Goal: Information Seeking & Learning: Learn about a topic

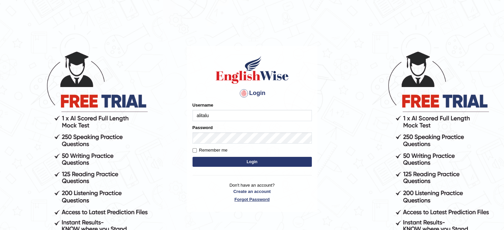
type input "alitalu"
click at [223, 153] on label "Remember me" at bounding box center [209, 150] width 35 height 7
click at [197, 153] on input "Remember me" at bounding box center [194, 150] width 4 height 4
checkbox input "true"
click at [230, 173] on div "Login Please fix the following errors: Username alitalu Password Remember me Lo…" at bounding box center [252, 129] width 130 height 166
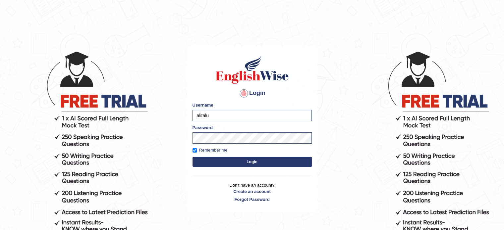
click at [230, 168] on form "Please fix the following errors: Username alitalu Password Remember me Login" at bounding box center [251, 135] width 119 height 67
click at [232, 166] on button "Login" at bounding box center [251, 162] width 119 height 10
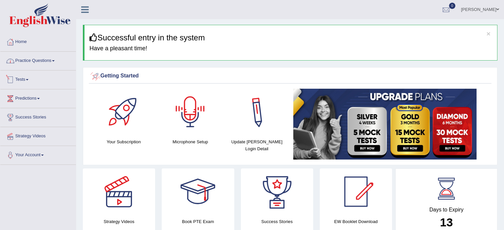
click at [48, 55] on link "Practice Questions" at bounding box center [37, 60] width 75 height 17
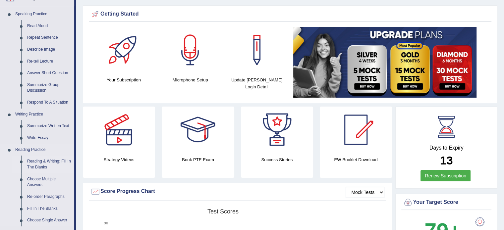
scroll to position [66, 0]
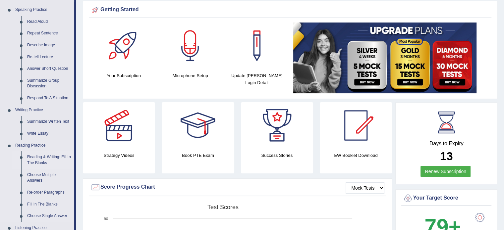
click at [36, 160] on link "Reading & Writing: Fill In The Blanks" at bounding box center [49, 160] width 50 height 18
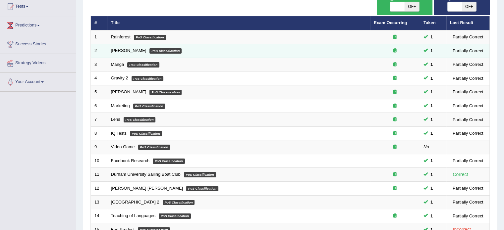
scroll to position [206, 0]
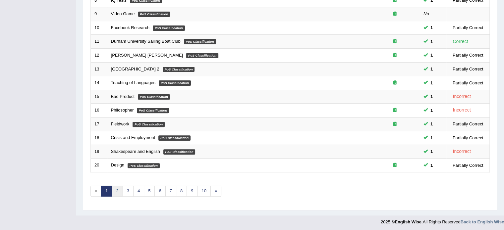
click at [121, 187] on link "2" at bounding box center [117, 191] width 11 height 11
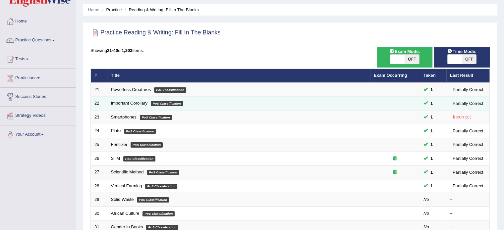
scroll to position [99, 0]
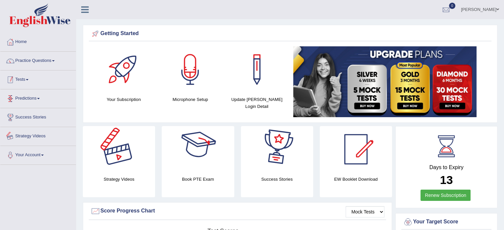
click at [50, 65] on link "Practice Questions" at bounding box center [37, 60] width 75 height 17
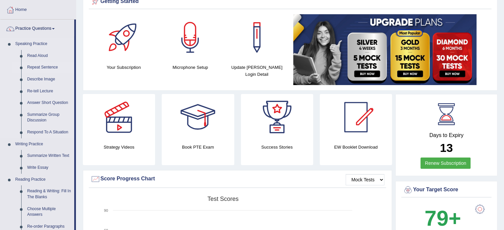
scroll to position [33, 0]
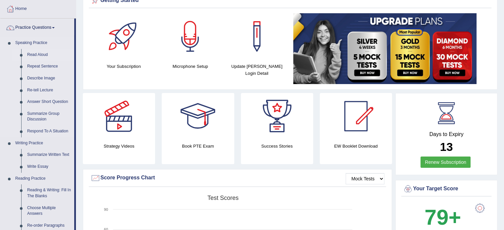
click at [39, 55] on link "Read Aloud" at bounding box center [49, 55] width 50 height 12
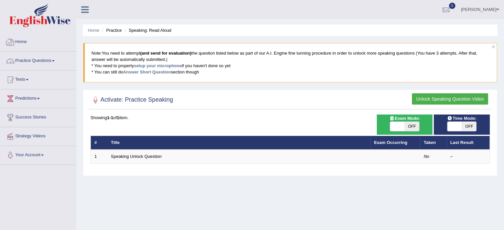
click at [33, 42] on link "Home" at bounding box center [37, 41] width 75 height 17
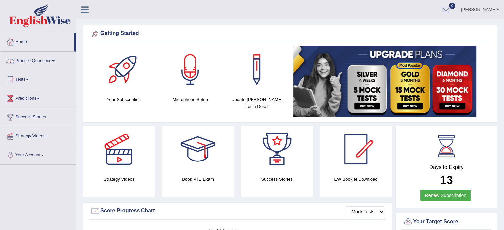
click at [32, 60] on link "Practice Questions" at bounding box center [37, 60] width 75 height 17
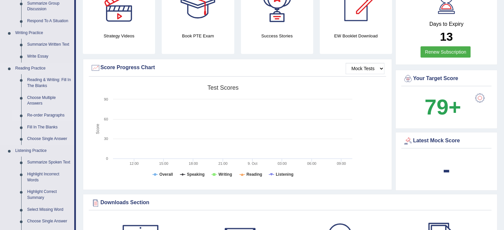
scroll to position [166, 0]
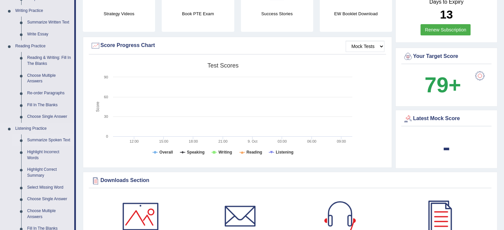
click at [53, 141] on link "Summarize Spoken Text" at bounding box center [49, 140] width 50 height 12
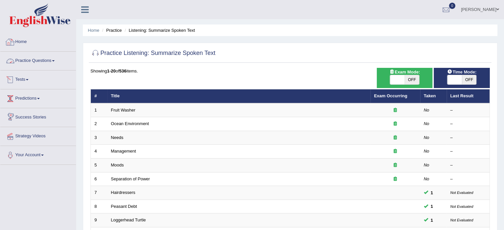
click at [28, 60] on link "Practice Questions" at bounding box center [37, 60] width 75 height 17
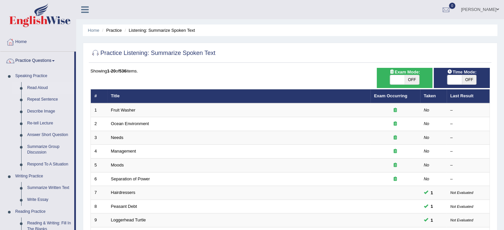
click at [36, 86] on link "Read Aloud" at bounding box center [49, 88] width 50 height 12
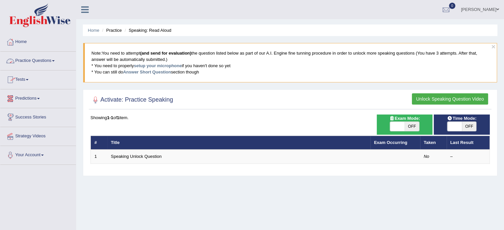
click at [32, 62] on link "Practice Questions" at bounding box center [37, 60] width 75 height 17
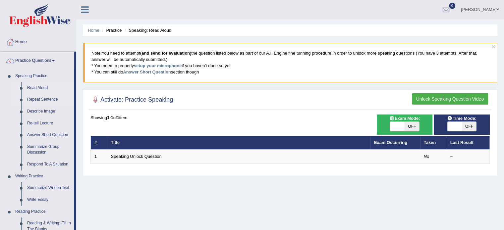
click at [36, 98] on link "Repeat Sentence" at bounding box center [49, 100] width 50 height 12
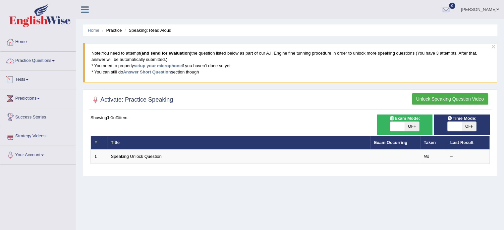
click at [54, 62] on link "Practice Questions" at bounding box center [37, 60] width 75 height 17
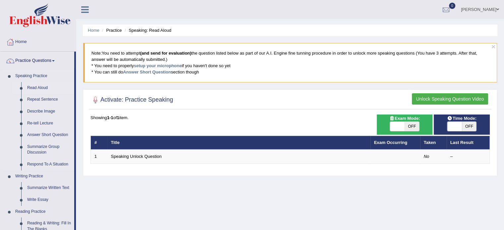
click at [38, 87] on link "Read Aloud" at bounding box center [49, 88] width 50 height 12
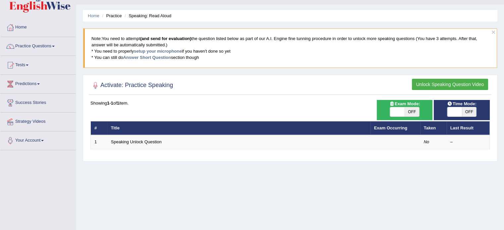
scroll to position [33, 0]
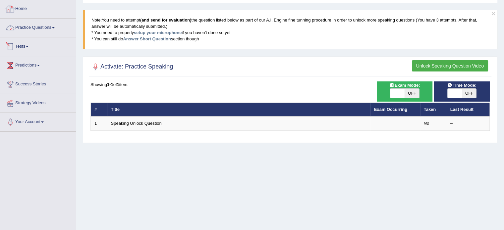
click at [38, 25] on link "Practice Questions" at bounding box center [37, 27] width 75 height 17
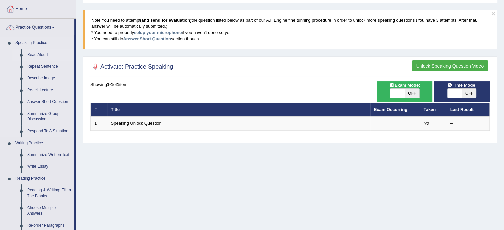
click at [31, 43] on link "Speaking Practice" at bounding box center [43, 43] width 62 height 12
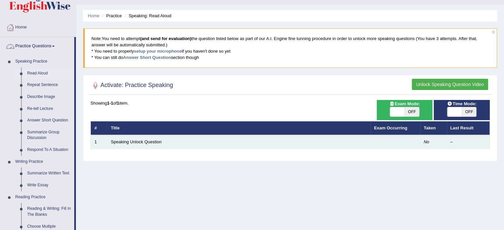
scroll to position [33, 0]
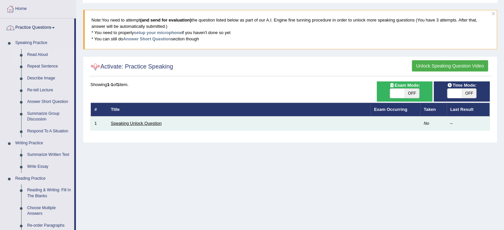
click at [153, 124] on link "Speaking Unlock Question" at bounding box center [136, 123] width 51 height 5
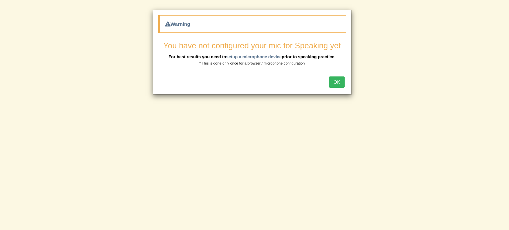
click at [335, 83] on button "OK" at bounding box center [336, 81] width 15 height 11
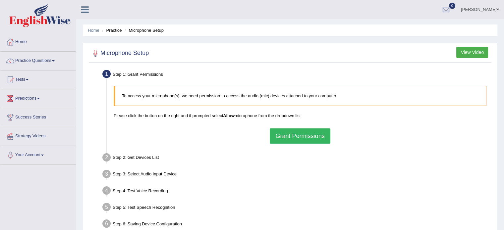
click at [307, 135] on button "Grant Permissions" at bounding box center [300, 135] width 60 height 15
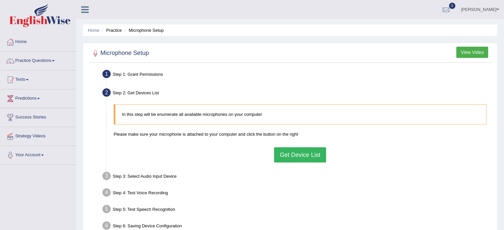
click at [300, 156] on button "Get Device List" at bounding box center [300, 154] width 52 height 15
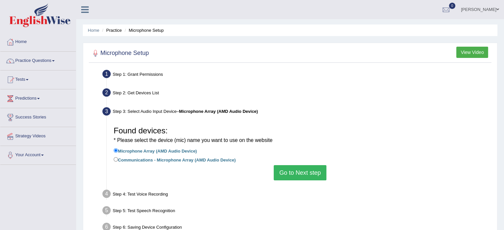
click at [299, 176] on button "Go to Next step" at bounding box center [299, 172] width 53 height 15
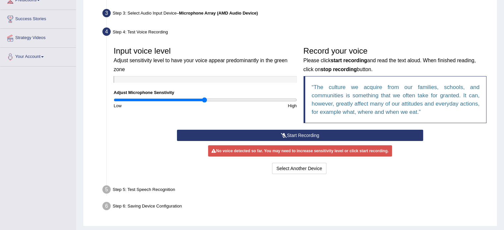
scroll to position [99, 0]
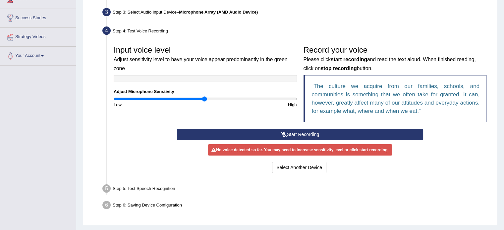
click at [296, 135] on button "Start Recording" at bounding box center [300, 134] width 246 height 11
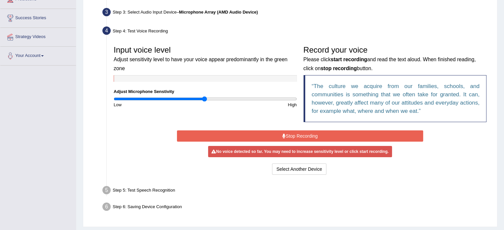
click at [296, 135] on button "Stop Recording" at bounding box center [300, 135] width 246 height 11
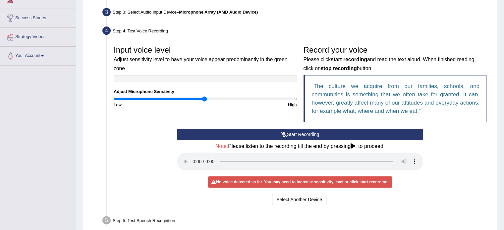
click at [296, 135] on button "Start Recording" at bounding box center [300, 134] width 246 height 11
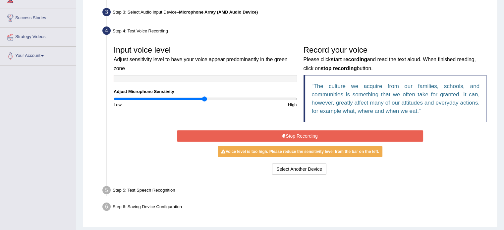
click at [296, 135] on button "Stop Recording" at bounding box center [300, 135] width 246 height 11
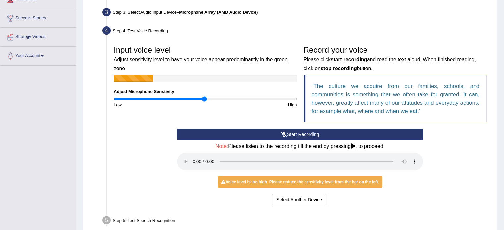
click at [310, 133] on button "Start Recording" at bounding box center [300, 134] width 246 height 11
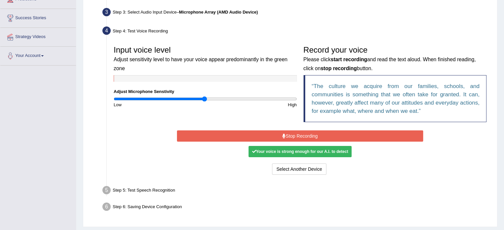
click at [309, 133] on button "Stop Recording" at bounding box center [300, 135] width 246 height 11
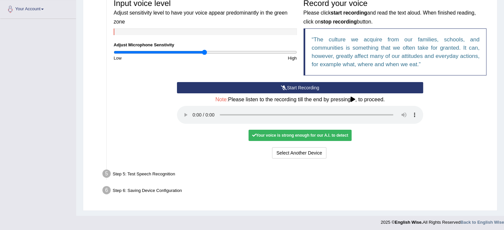
scroll to position [148, 0]
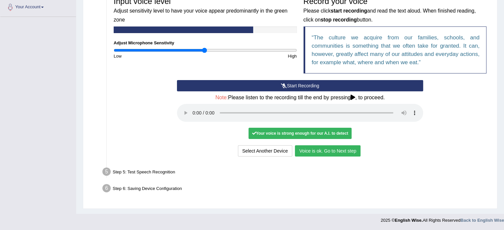
click at [349, 152] on button "Voice is ok. Go to Next step" at bounding box center [328, 150] width 66 height 11
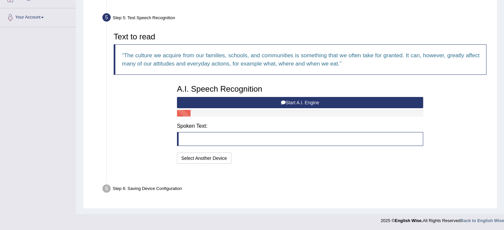
scroll to position [122, 0]
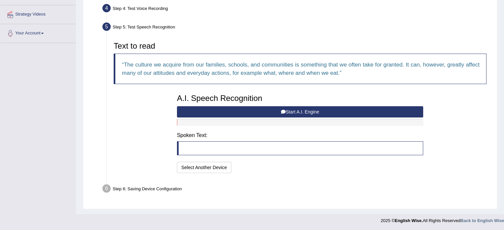
click at [290, 112] on button "Start A.I. Engine" at bounding box center [300, 111] width 246 height 11
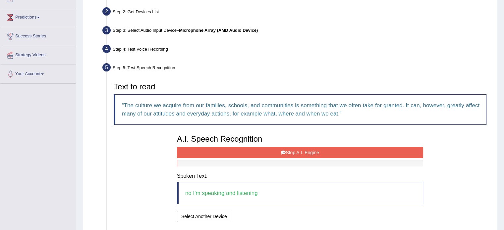
scroll to position [130, 0]
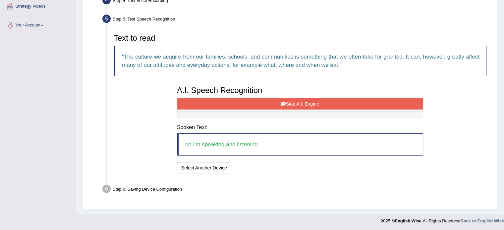
click at [303, 99] on button "Stop A.I. Engine" at bounding box center [300, 103] width 246 height 11
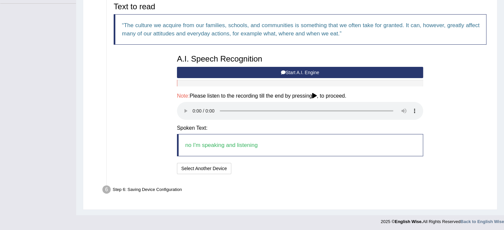
scroll to position [162, 0]
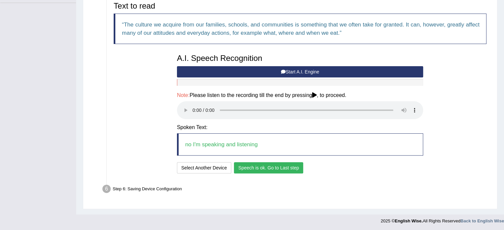
click at [283, 165] on button "Speech is ok. Go to Last step" at bounding box center [268, 167] width 69 height 11
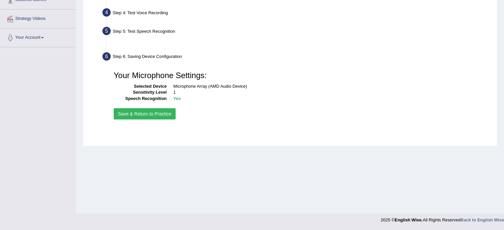
scroll to position [118, 0]
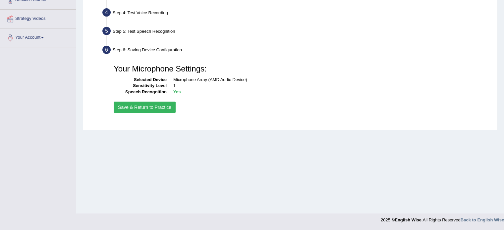
click at [165, 107] on button "Save & Return to Practice" at bounding box center [145, 107] width 62 height 11
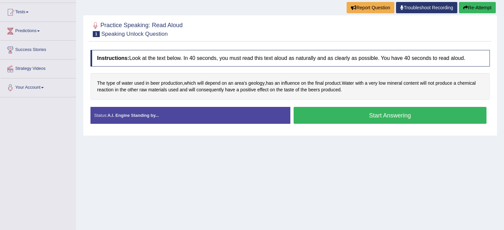
scroll to position [66, 0]
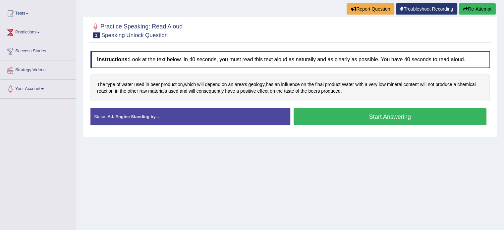
click at [318, 123] on button "Start Answering" at bounding box center [389, 116] width 193 height 17
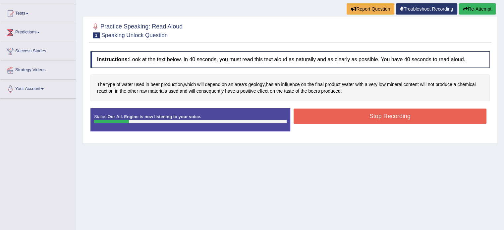
click at [338, 113] on button "Stop Recording" at bounding box center [389, 116] width 193 height 15
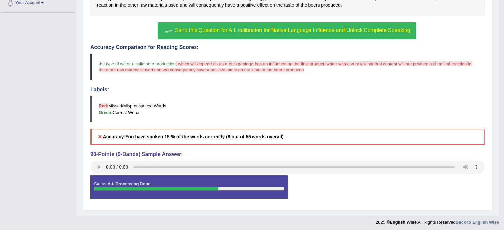
scroll to position [153, 0]
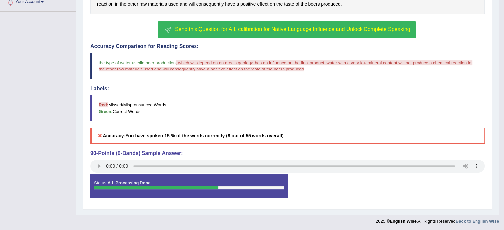
drag, startPoint x: 155, startPoint y: 134, endPoint x: 237, endPoint y: 133, distance: 81.8
click at [237, 133] on b "You have spoken 15 % of the words correctly (8 out of 55 words overall)" at bounding box center [204, 135] width 158 height 5
click at [270, 133] on b "You have spoken 15 % of the words correctly (8 out of 55 words overall)" at bounding box center [204, 135] width 158 height 5
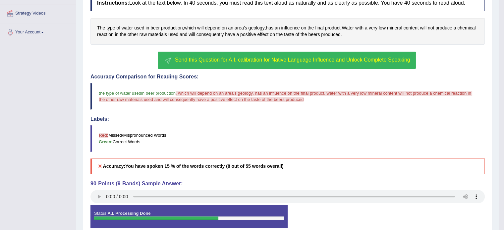
scroll to position [120, 0]
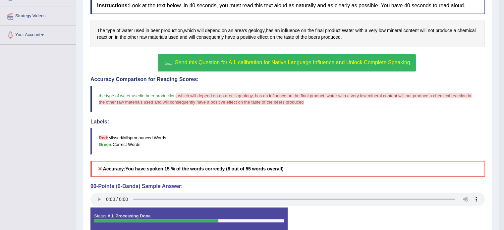
click at [265, 63] on span "Send this Question for A.I. calibration for Native Language Influence and Unloc…" at bounding box center [292, 63] width 235 height 6
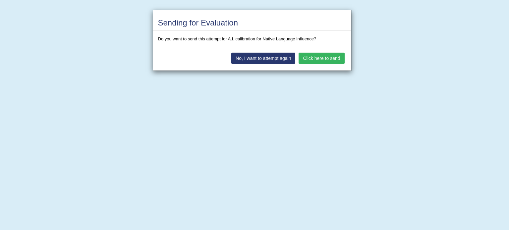
click at [317, 60] on button "Click here to send" at bounding box center [321, 58] width 46 height 11
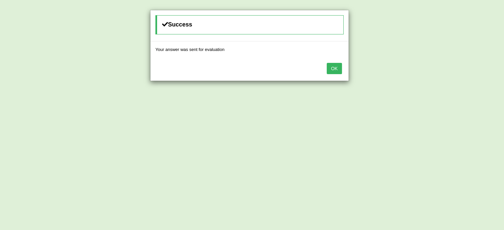
click at [331, 66] on button "OK" at bounding box center [333, 68] width 15 height 11
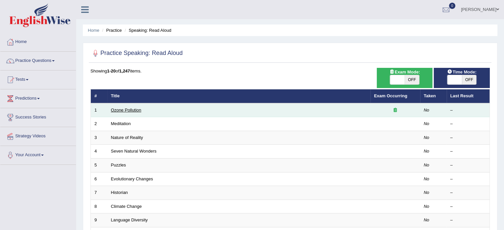
click at [135, 109] on link "Ozone Pollution" at bounding box center [126, 110] width 30 height 5
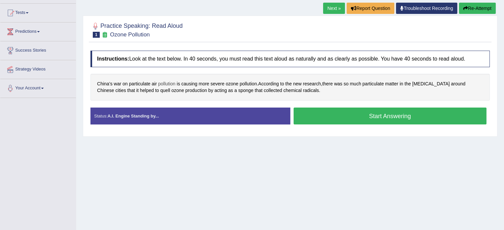
scroll to position [66, 0]
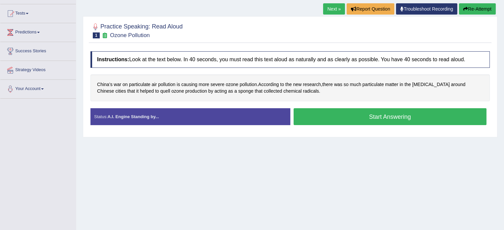
click at [311, 118] on button "Start Answering" at bounding box center [389, 116] width 193 height 17
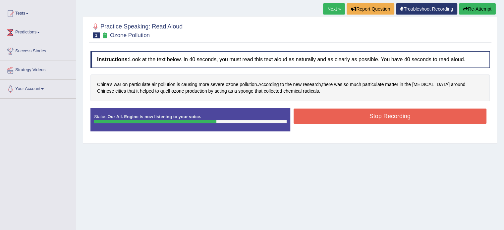
click at [335, 115] on button "Stop Recording" at bounding box center [389, 116] width 193 height 15
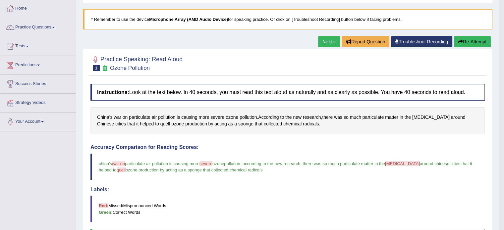
scroll to position [33, 0]
click at [318, 40] on link "Next »" at bounding box center [329, 41] width 22 height 11
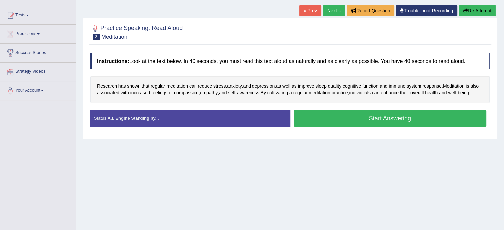
scroll to position [66, 0]
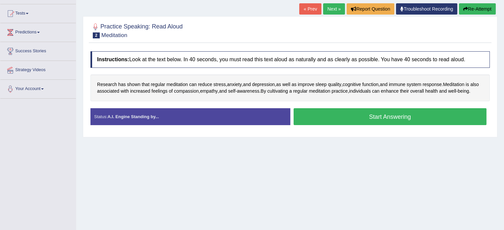
click at [358, 122] on button "Start Answering" at bounding box center [389, 116] width 193 height 17
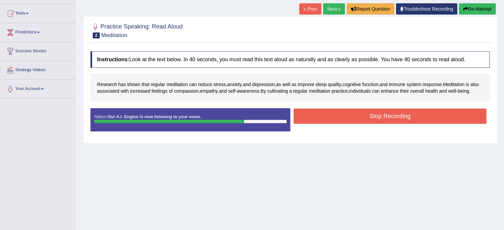
click at [354, 124] on button "Stop Recording" at bounding box center [389, 116] width 193 height 15
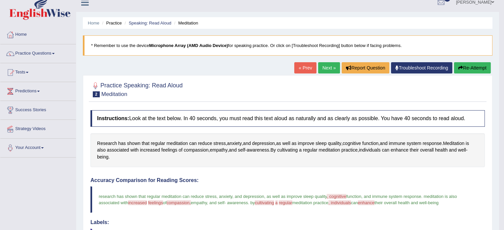
scroll to position [0, 0]
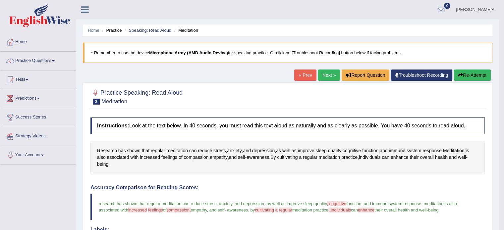
click at [326, 76] on link "Next »" at bounding box center [329, 75] width 22 height 11
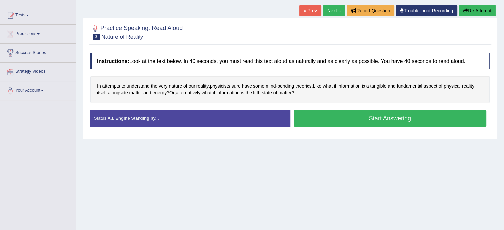
scroll to position [66, 0]
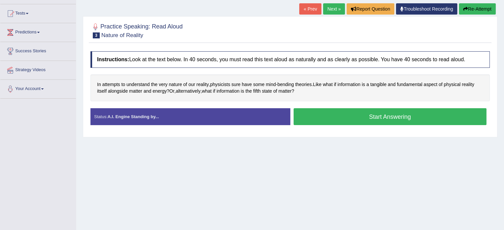
click at [321, 114] on button "Start Answering" at bounding box center [389, 116] width 193 height 17
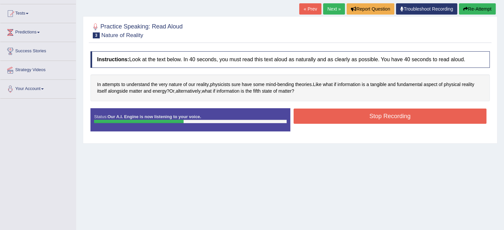
click at [321, 117] on button "Stop Recording" at bounding box center [389, 116] width 193 height 15
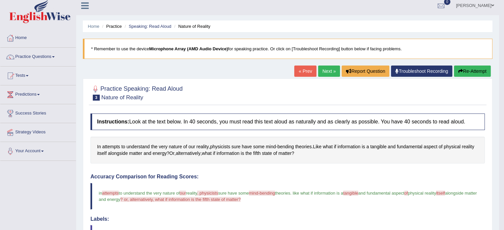
scroll to position [0, 0]
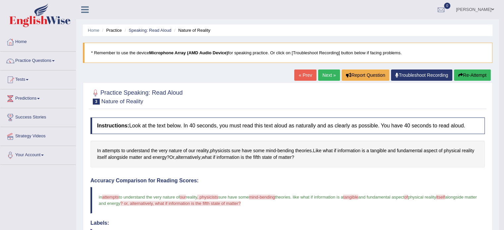
click at [328, 75] on link "Next »" at bounding box center [329, 75] width 22 height 11
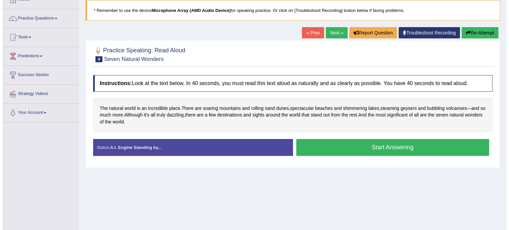
scroll to position [66, 0]
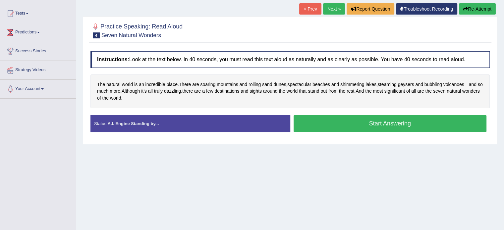
click at [333, 123] on button "Start Answering" at bounding box center [389, 123] width 193 height 17
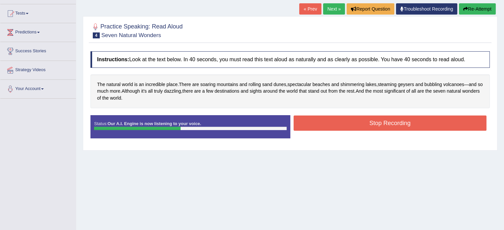
click at [331, 125] on button "Stop Recording" at bounding box center [389, 123] width 193 height 15
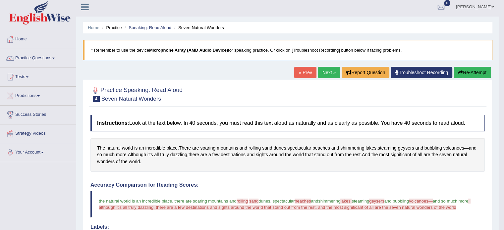
scroll to position [0, 0]
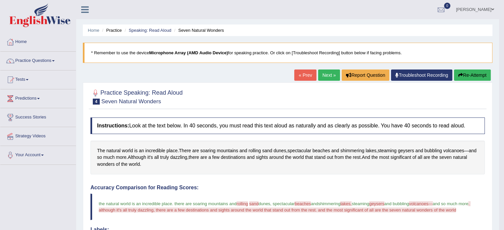
click at [327, 74] on link "Next »" at bounding box center [329, 75] width 22 height 11
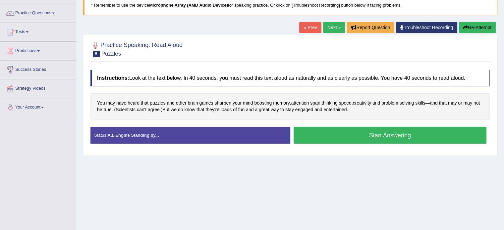
scroll to position [66, 0]
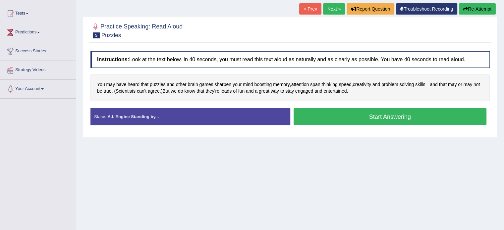
click at [317, 116] on button "Start Answering" at bounding box center [389, 116] width 193 height 17
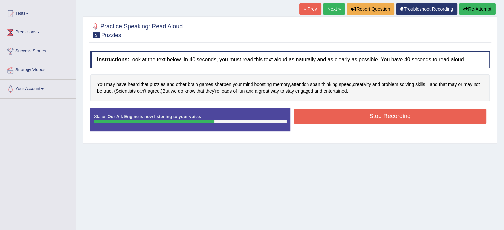
click at [320, 118] on button "Stop Recording" at bounding box center [389, 116] width 193 height 15
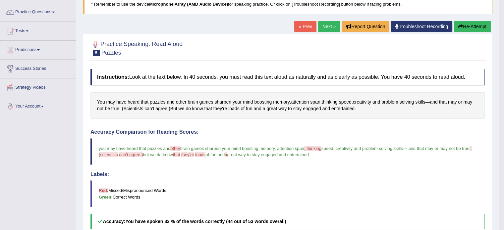
scroll to position [51, 0]
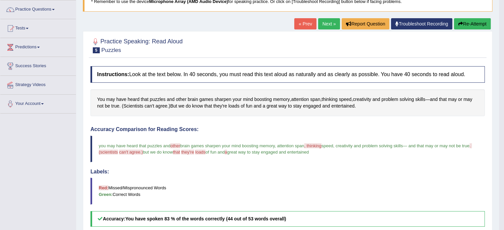
click at [325, 26] on link "Next »" at bounding box center [329, 23] width 22 height 11
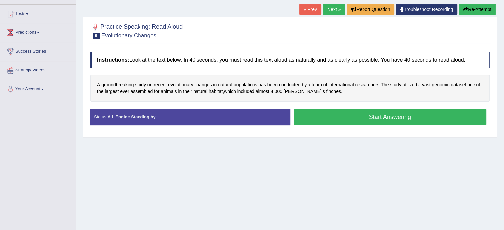
scroll to position [66, 0]
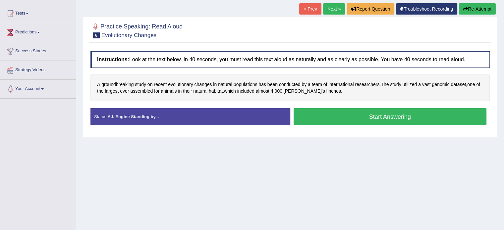
click at [325, 119] on button "Start Answering" at bounding box center [389, 116] width 193 height 17
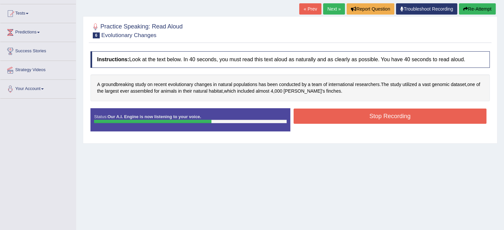
click at [354, 121] on button "Stop Recording" at bounding box center [389, 116] width 193 height 15
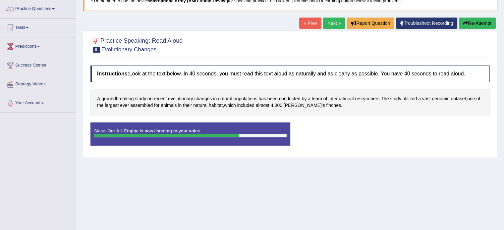
scroll to position [51, 0]
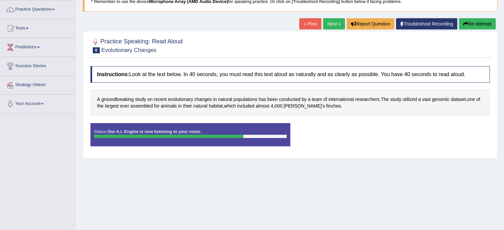
click at [330, 137] on div "Status: Our A.I. Engine is now listening to your voice. Start Answering Stop Re…" at bounding box center [289, 138] width 399 height 30
click at [364, 132] on div "Status: Our A.I. Engine is now listening to your voice. Start Answering Stop Re…" at bounding box center [289, 138] width 399 height 30
click at [383, 134] on div "Status: Our A.I. Engine is now listening to your voice. Start Answering Stop Re…" at bounding box center [289, 138] width 399 height 30
click at [322, 140] on div "Status: Our A.I. Engine is now listening to your voice. Start Answering Stop Re…" at bounding box center [289, 138] width 399 height 30
click at [367, 134] on div "Status: Our A.I. Engine is now listening to your voice. Start Answering Stop Re…" at bounding box center [289, 138] width 399 height 30
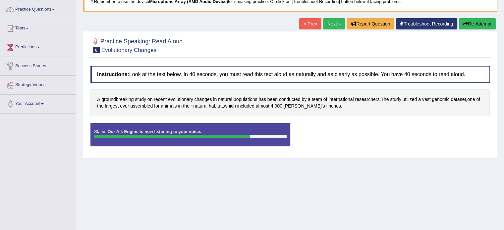
click at [367, 134] on div "Status: Our A.I. Engine is now listening to your voice. Start Answering Stop Re…" at bounding box center [289, 138] width 399 height 30
click at [370, 135] on div "Status: Our A.I. Engine is now listening to your voice. Start Answering Stop Re…" at bounding box center [289, 138] width 399 height 30
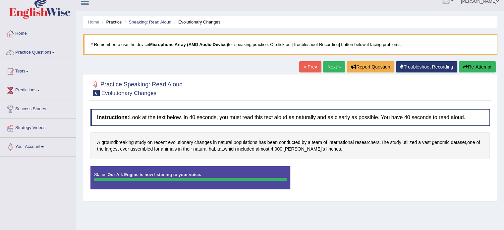
scroll to position [0, 0]
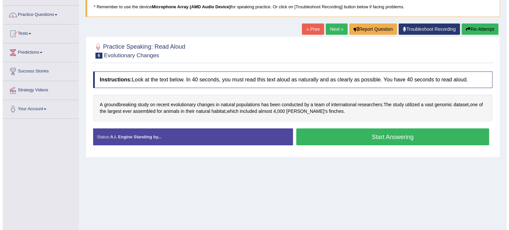
scroll to position [66, 0]
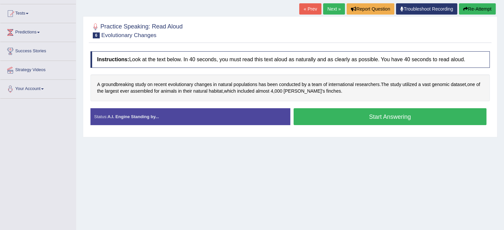
click at [327, 122] on button "Start Answering" at bounding box center [389, 116] width 193 height 17
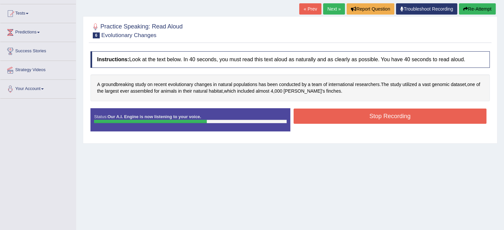
click at [330, 115] on button "Stop Recording" at bounding box center [389, 116] width 193 height 15
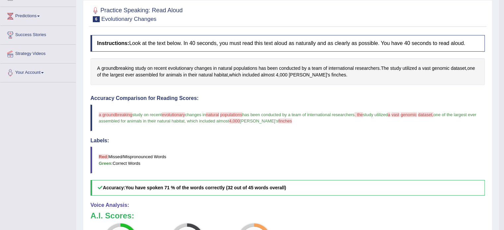
scroll to position [36, 0]
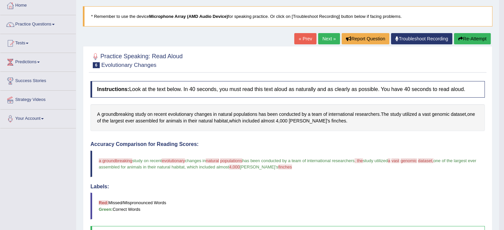
click at [323, 41] on link "Next »" at bounding box center [329, 38] width 22 height 11
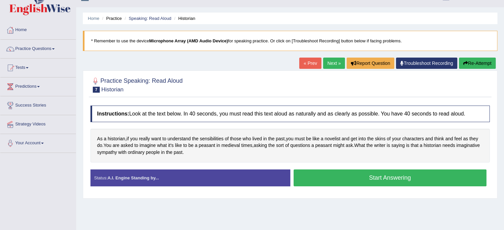
scroll to position [66, 0]
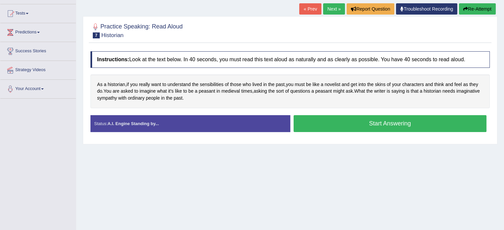
click at [330, 127] on button "Start Answering" at bounding box center [389, 123] width 193 height 17
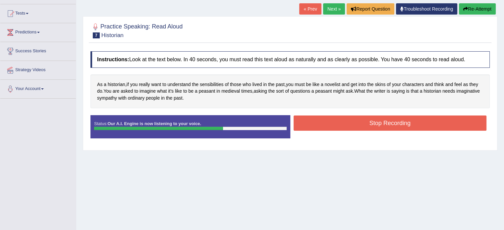
click at [349, 124] on button "Stop Recording" at bounding box center [389, 123] width 193 height 15
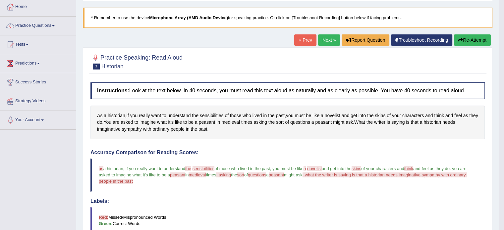
scroll to position [33, 0]
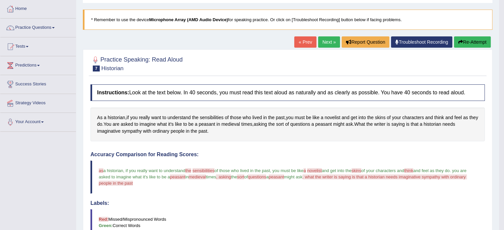
click at [324, 47] on link "Next »" at bounding box center [329, 41] width 22 height 11
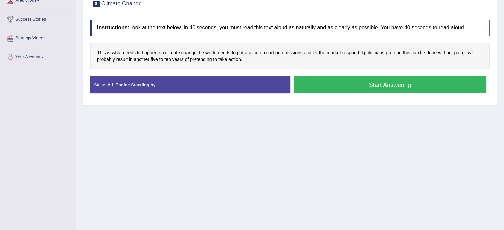
scroll to position [99, 0]
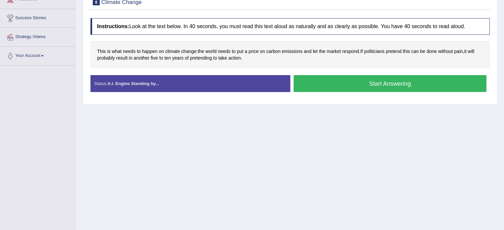
click at [317, 88] on button "Start Answering" at bounding box center [389, 83] width 193 height 17
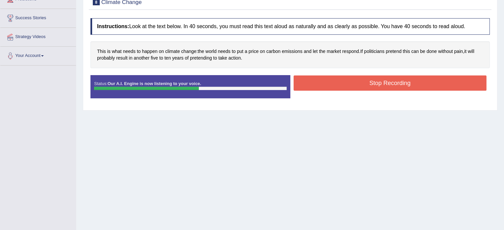
click at [322, 87] on button "Stop Recording" at bounding box center [389, 82] width 193 height 15
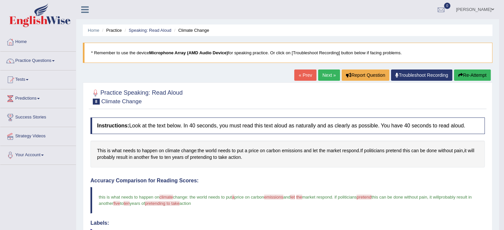
scroll to position [0, 0]
drag, startPoint x: 41, startPoint y: 59, endPoint x: 37, endPoint y: 59, distance: 4.0
click at [41, 59] on link "Practice Questions" at bounding box center [37, 60] width 75 height 17
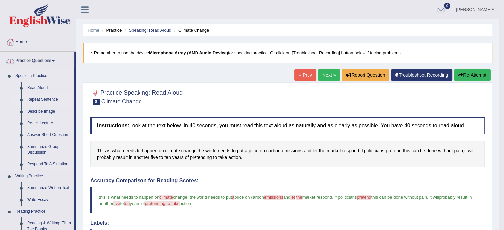
click at [53, 99] on link "Repeat Sentence" at bounding box center [49, 100] width 50 height 12
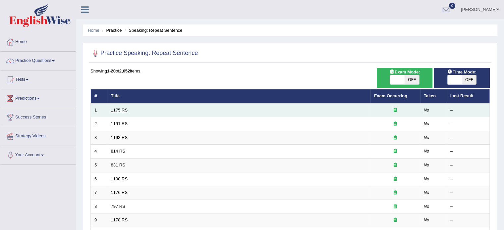
click at [119, 110] on link "1175 RS" at bounding box center [119, 110] width 17 height 5
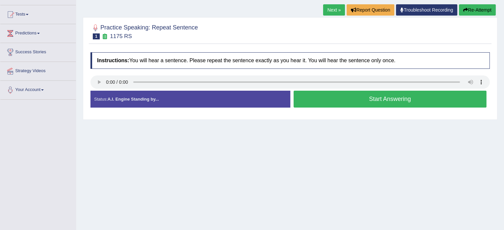
scroll to position [66, 0]
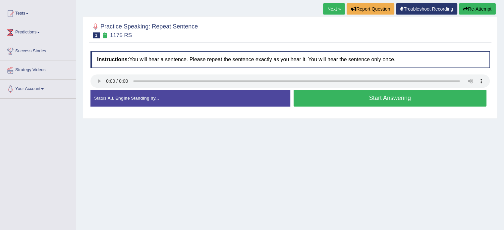
click at [319, 100] on button "Start Answering" at bounding box center [389, 98] width 193 height 17
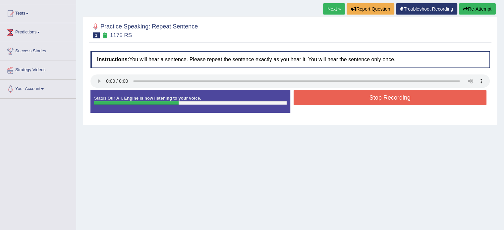
click at [319, 100] on button "Stop Recording" at bounding box center [389, 97] width 193 height 15
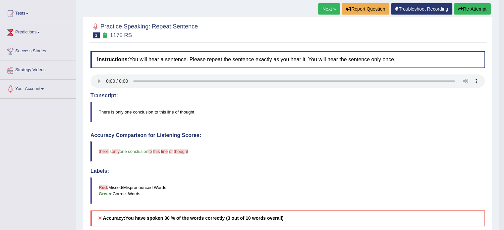
click at [330, 11] on link "Next »" at bounding box center [329, 8] width 22 height 11
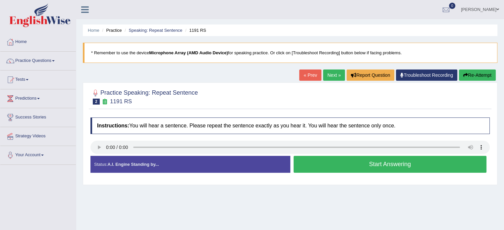
click at [302, 168] on button "Start Answering" at bounding box center [389, 164] width 193 height 17
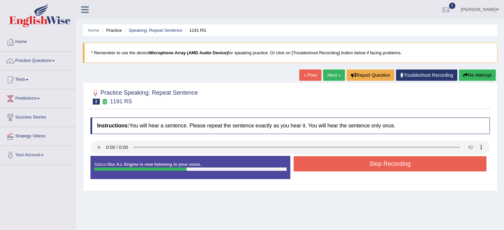
click at [302, 168] on button "Stop Recording" at bounding box center [389, 163] width 193 height 15
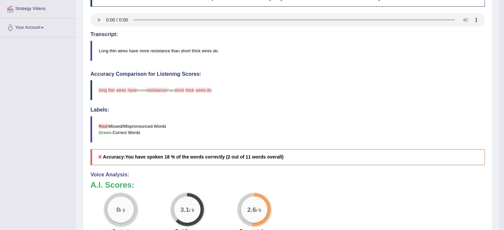
scroll to position [132, 0]
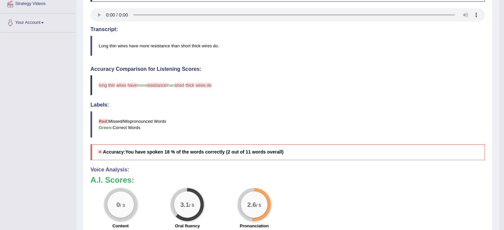
click at [332, 73] on div "Accuracy Comparison for Listening Scores: long the thin global wires resistance…" at bounding box center [287, 113] width 394 height 94
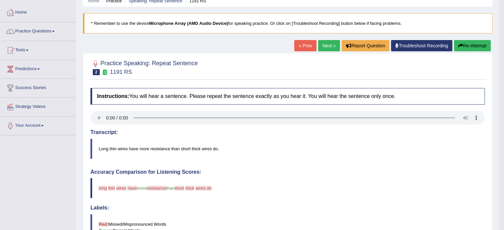
scroll to position [0, 0]
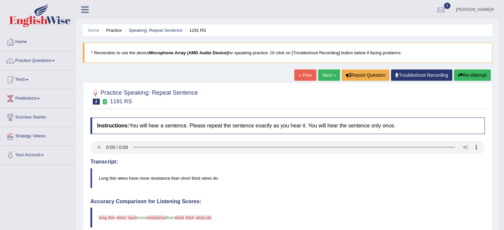
click at [324, 80] on link "Next »" at bounding box center [329, 75] width 22 height 11
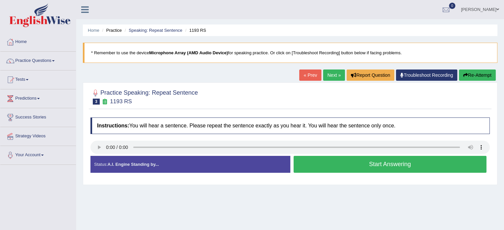
click at [355, 164] on button "Start Answering" at bounding box center [389, 164] width 193 height 17
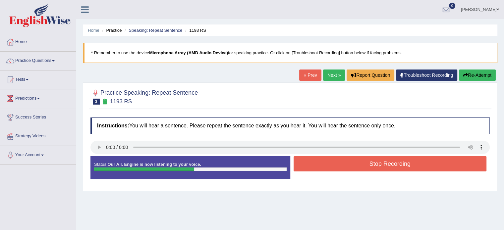
click at [353, 159] on button "Stop Recording" at bounding box center [389, 163] width 193 height 15
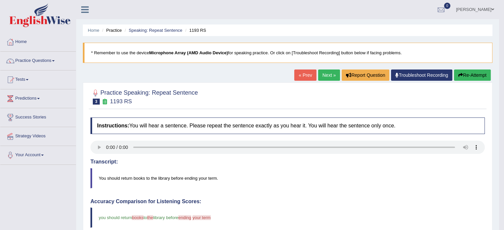
drag, startPoint x: 289, startPoint y: 125, endPoint x: 364, endPoint y: 121, distance: 75.6
click at [364, 121] on h4 "Instructions: You will hear a sentence. Please repeat the sentence exactly as y…" at bounding box center [287, 126] width 394 height 17
click at [331, 76] on link "Next »" at bounding box center [329, 75] width 22 height 11
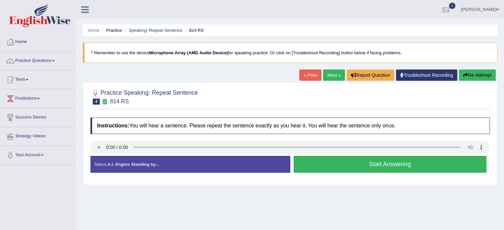
click at [336, 172] on button "Start Answering" at bounding box center [389, 164] width 193 height 17
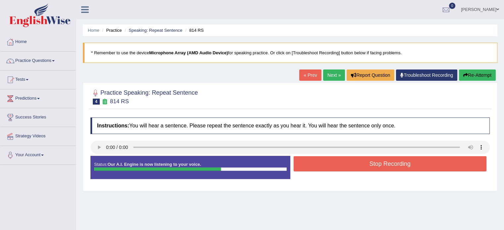
click at [334, 172] on div "Stop Recording" at bounding box center [390, 164] width 200 height 17
click at [330, 165] on button "Stop Recording" at bounding box center [389, 163] width 193 height 15
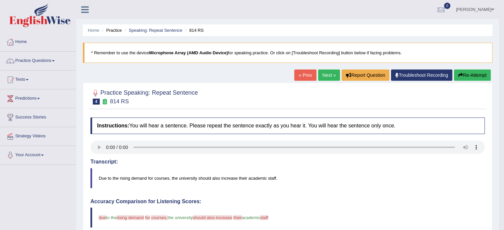
click at [324, 73] on link "Next »" at bounding box center [329, 75] width 22 height 11
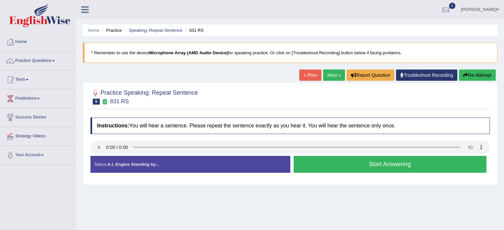
click at [314, 168] on button "Start Answering" at bounding box center [389, 164] width 193 height 17
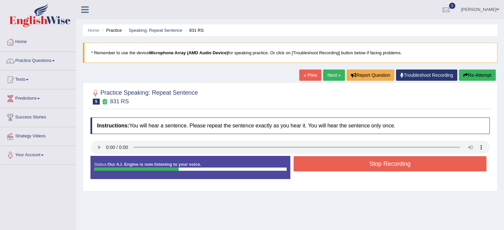
click at [311, 168] on button "Stop Recording" at bounding box center [389, 163] width 193 height 15
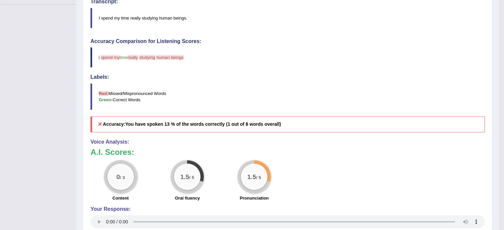
scroll to position [132, 0]
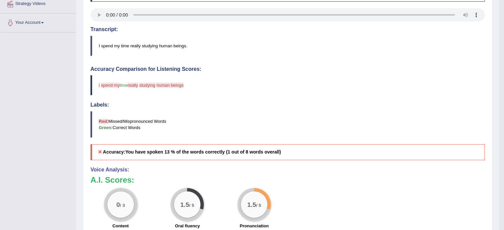
drag, startPoint x: 136, startPoint y: 151, endPoint x: 215, endPoint y: 152, distance: 79.5
click at [215, 152] on b "You have spoken 13 % of the words correctly (1 out of 8 words overall)" at bounding box center [203, 151] width 156 height 5
click at [216, 152] on b "You have spoken 13 % of the words correctly (1 out of 8 words overall)" at bounding box center [203, 151] width 156 height 5
click at [265, 153] on b "You have spoken 13 % of the words correctly (1 out of 8 words overall)" at bounding box center [203, 151] width 156 height 5
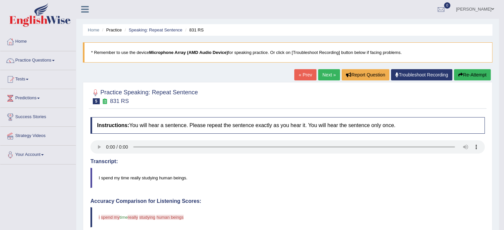
scroll to position [0, 0]
click at [327, 73] on link "Next »" at bounding box center [329, 75] width 22 height 11
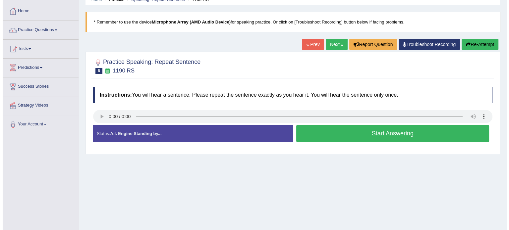
scroll to position [33, 0]
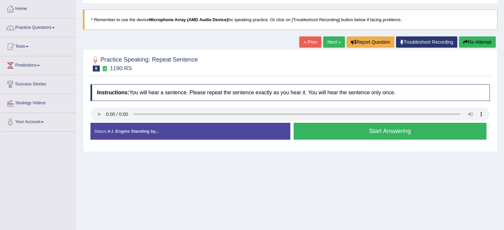
click at [334, 129] on button "Start Answering" at bounding box center [389, 131] width 193 height 17
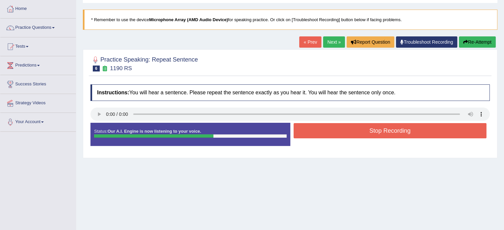
click at [350, 131] on button "Stop Recording" at bounding box center [389, 130] width 193 height 15
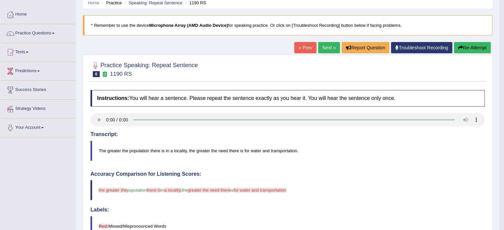
scroll to position [0, 0]
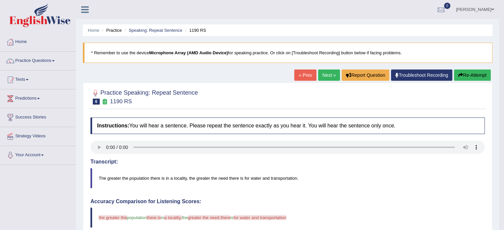
click at [328, 71] on link "Next »" at bounding box center [329, 75] width 22 height 11
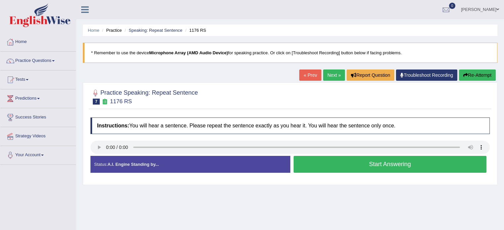
click at [341, 171] on button "Start Answering" at bounding box center [389, 164] width 193 height 17
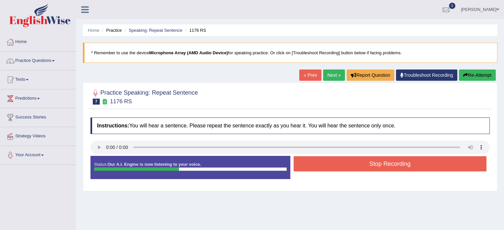
click at [314, 158] on button "Stop Recording" at bounding box center [389, 163] width 193 height 15
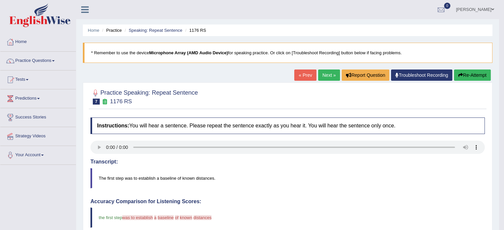
click at [321, 78] on link "Next »" at bounding box center [329, 75] width 22 height 11
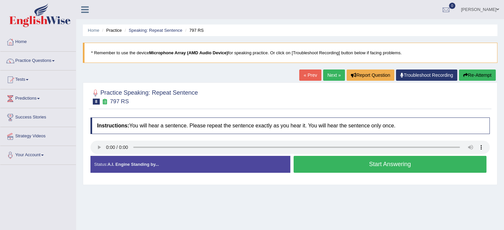
click at [324, 165] on button "Start Answering" at bounding box center [389, 164] width 193 height 17
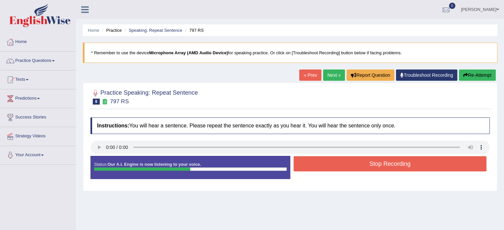
click at [321, 168] on button "Stop Recording" at bounding box center [389, 163] width 193 height 15
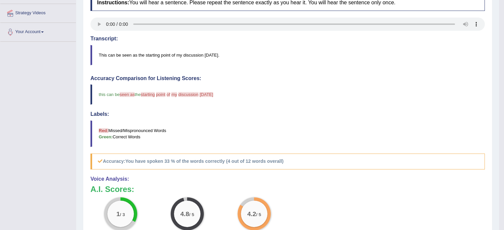
scroll to position [166, 0]
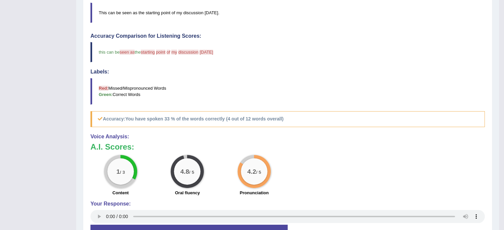
drag, startPoint x: 135, startPoint y: 118, endPoint x: 184, endPoint y: 119, distance: 48.7
click at [184, 119] on b "You have spoken 33 % of the words correctly (4 out of 12 words overall)" at bounding box center [204, 118] width 158 height 5
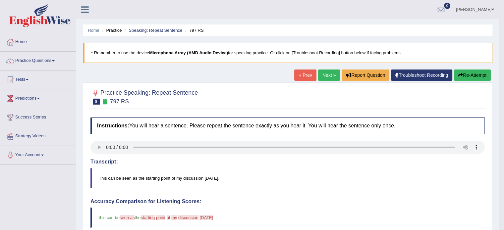
scroll to position [0, 0]
click at [321, 79] on link "Next »" at bounding box center [329, 75] width 22 height 11
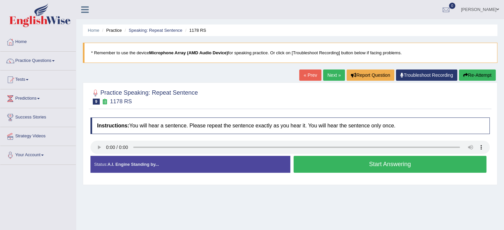
click at [355, 161] on button "Start Answering" at bounding box center [389, 164] width 193 height 17
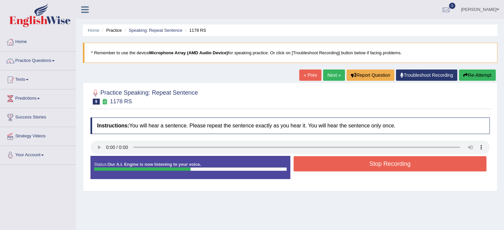
click at [334, 169] on button "Stop Recording" at bounding box center [389, 163] width 193 height 15
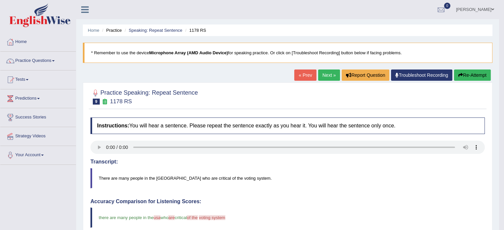
click at [320, 76] on link "Next »" at bounding box center [329, 75] width 22 height 11
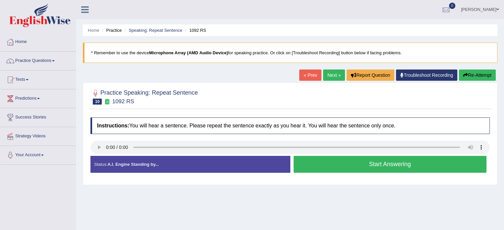
click at [335, 165] on button "Start Answering" at bounding box center [389, 164] width 193 height 17
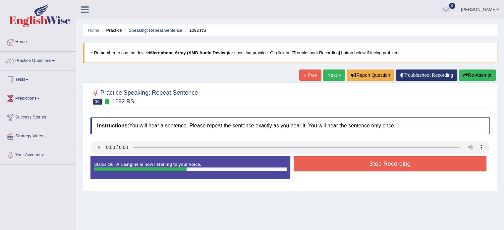
click at [319, 166] on button "Stop Recording" at bounding box center [389, 163] width 193 height 15
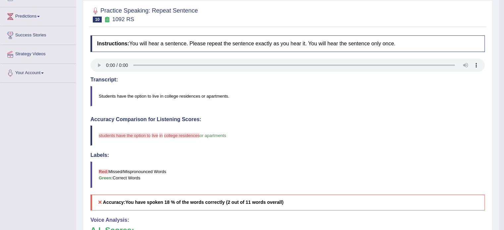
scroll to position [33, 0]
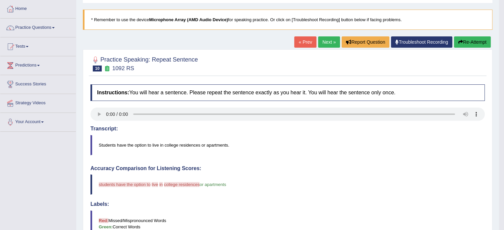
click at [327, 43] on link "Next »" at bounding box center [329, 41] width 22 height 11
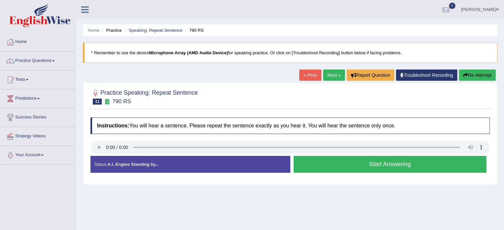
click at [309, 162] on button "Start Answering" at bounding box center [389, 164] width 193 height 17
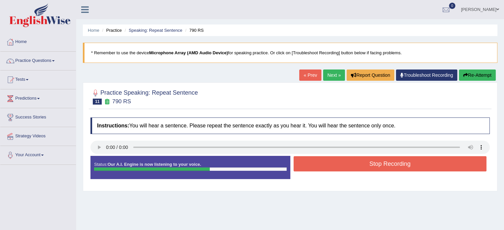
click at [330, 169] on button "Stop Recording" at bounding box center [389, 163] width 193 height 15
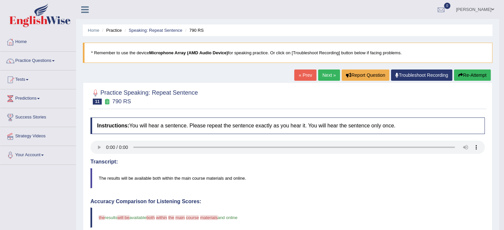
click at [332, 75] on link "Next »" at bounding box center [329, 75] width 22 height 11
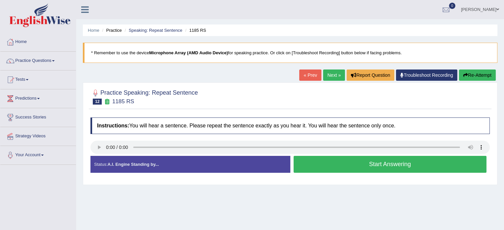
click at [321, 163] on button "Start Answering" at bounding box center [389, 164] width 193 height 17
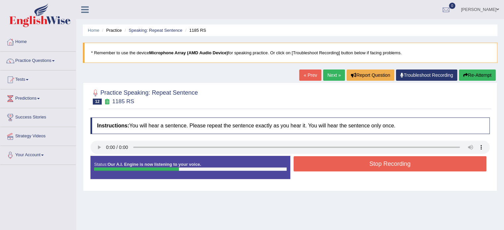
click at [319, 163] on button "Stop Recording" at bounding box center [389, 163] width 193 height 15
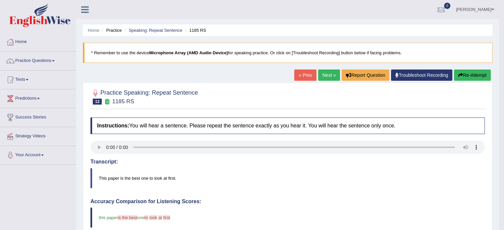
click at [328, 76] on link "Next »" at bounding box center [329, 75] width 22 height 11
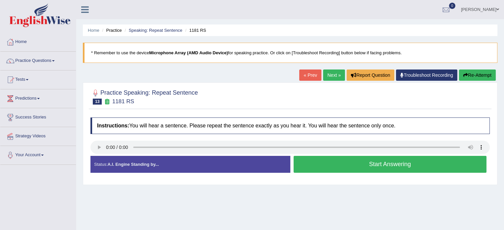
click at [332, 162] on button "Start Answering" at bounding box center [389, 164] width 193 height 17
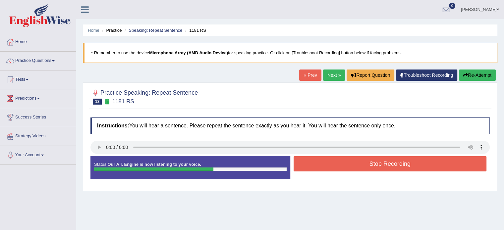
click at [334, 157] on button "Stop Recording" at bounding box center [389, 163] width 193 height 15
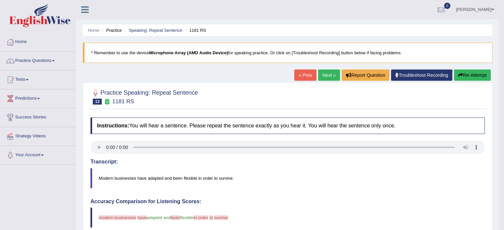
click at [326, 73] on link "Next »" at bounding box center [329, 75] width 22 height 11
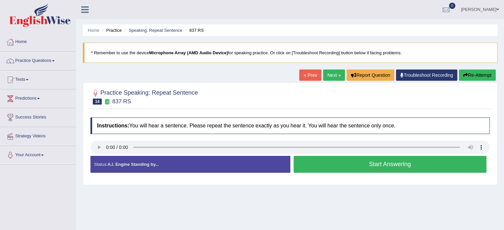
click at [305, 161] on button "Start Answering" at bounding box center [389, 164] width 193 height 17
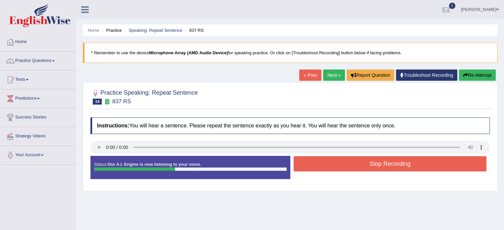
click at [302, 157] on button "Stop Recording" at bounding box center [389, 163] width 193 height 15
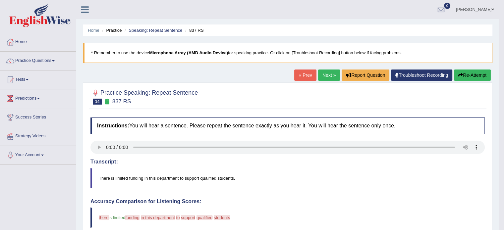
click at [329, 78] on link "Next »" at bounding box center [329, 75] width 22 height 11
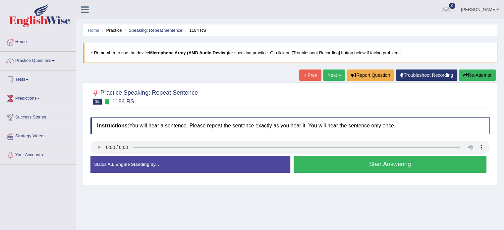
click at [313, 169] on button "Start Answering" at bounding box center [389, 164] width 193 height 17
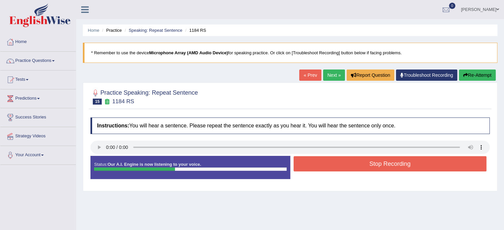
click at [340, 169] on button "Stop Recording" at bounding box center [389, 163] width 193 height 15
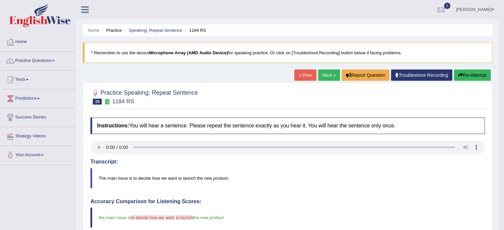
click at [321, 76] on link "Next »" at bounding box center [329, 75] width 22 height 11
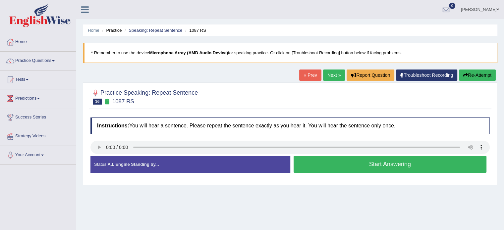
click at [366, 163] on button "Start Answering" at bounding box center [389, 164] width 193 height 17
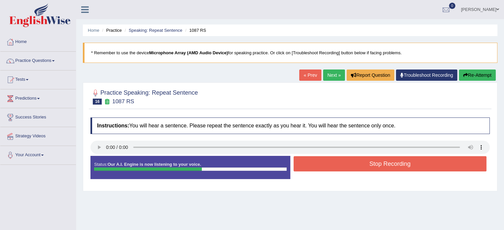
click at [342, 170] on button "Stop Recording" at bounding box center [389, 163] width 193 height 15
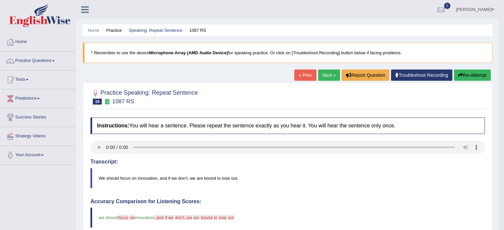
click at [333, 75] on link "Next »" at bounding box center [329, 75] width 22 height 11
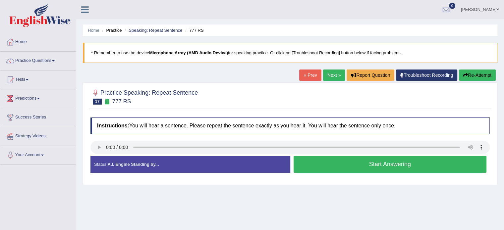
click at [356, 167] on button "Start Answering" at bounding box center [389, 164] width 193 height 17
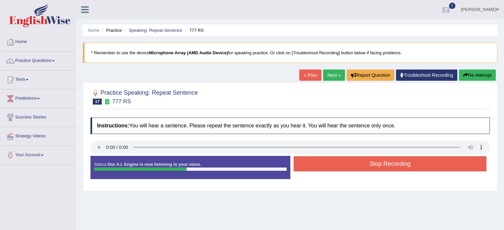
click at [362, 163] on button "Stop Recording" at bounding box center [389, 163] width 193 height 15
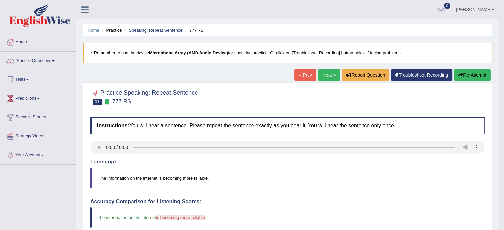
click at [331, 75] on link "Next »" at bounding box center [329, 75] width 22 height 11
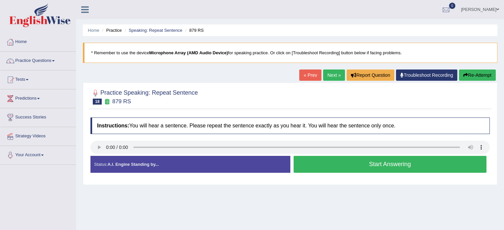
click at [50, 59] on link "Practice Questions" at bounding box center [37, 60] width 75 height 17
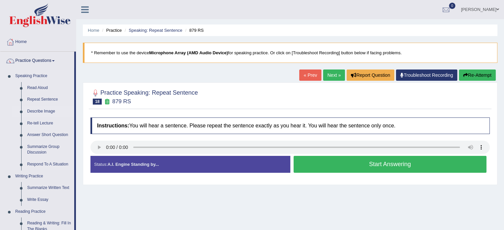
click at [37, 109] on link "Describe Image" at bounding box center [49, 112] width 50 height 12
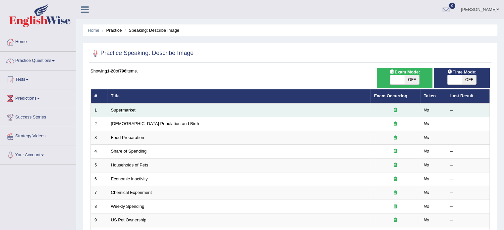
click at [127, 108] on link "Supermarket" at bounding box center [123, 110] width 25 height 5
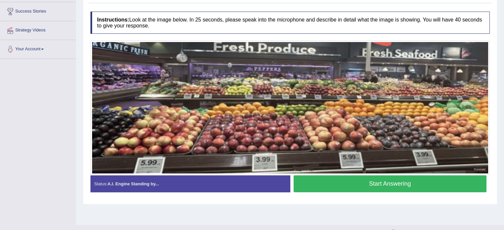
scroll to position [118, 0]
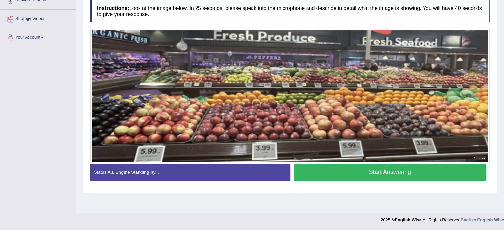
click at [324, 173] on button "Start Answering" at bounding box center [389, 172] width 193 height 17
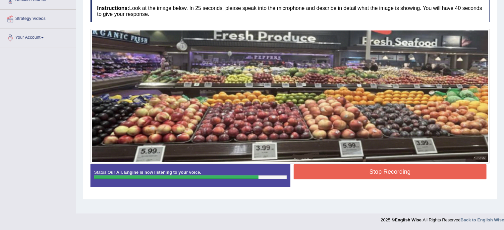
click at [352, 173] on button "Stop Recording" at bounding box center [389, 171] width 193 height 15
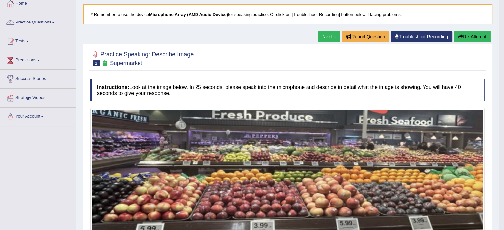
scroll to position [18, 0]
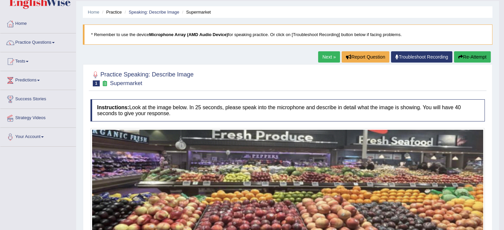
click at [333, 55] on link "Next »" at bounding box center [329, 56] width 22 height 11
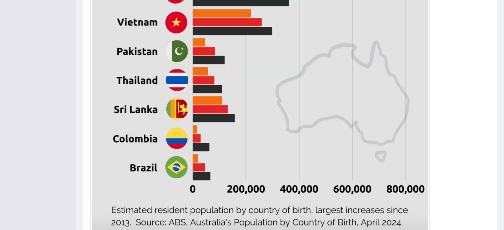
scroll to position [364, 0]
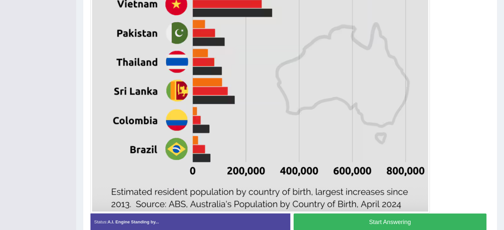
click at [338, 217] on button "Start Answering" at bounding box center [389, 222] width 193 height 17
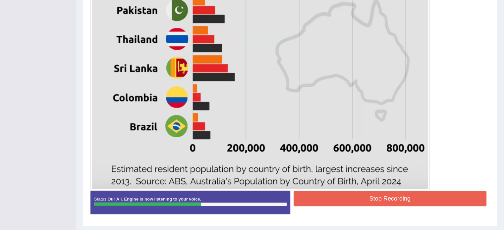
scroll to position [397, 0]
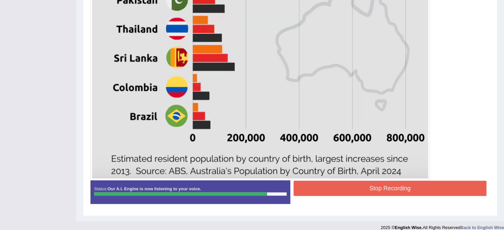
click at [320, 187] on button "Stop Recording" at bounding box center [389, 188] width 193 height 15
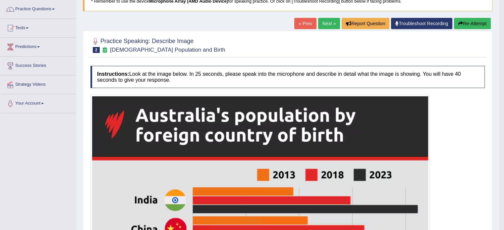
scroll to position [0, 0]
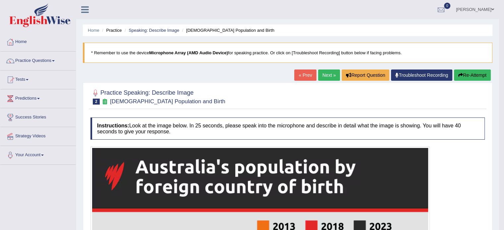
drag, startPoint x: 329, startPoint y: 75, endPoint x: 334, endPoint y: 80, distance: 6.8
click at [329, 75] on link "Next »" at bounding box center [329, 75] width 22 height 11
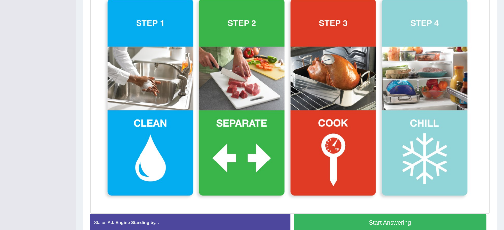
scroll to position [171, 0]
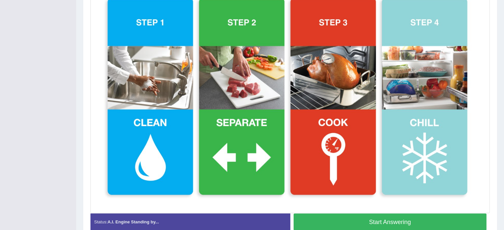
click at [380, 218] on button "Start Answering" at bounding box center [389, 222] width 193 height 17
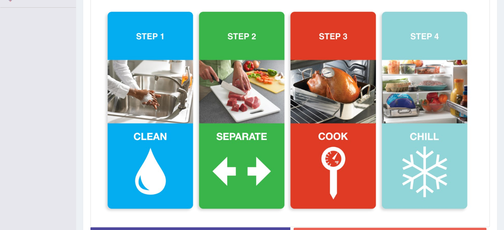
scroll to position [177, 0]
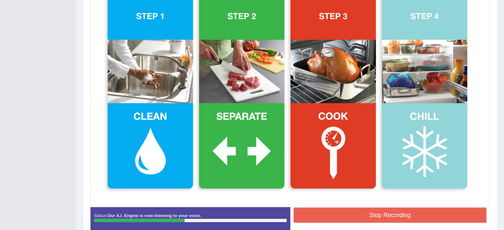
click at [392, 210] on button "Stop Recording" at bounding box center [389, 215] width 193 height 15
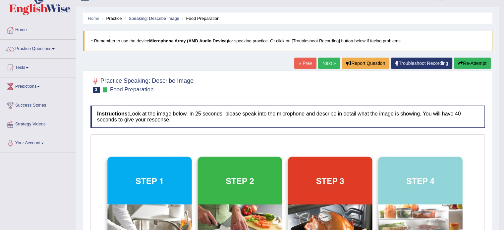
scroll to position [0, 0]
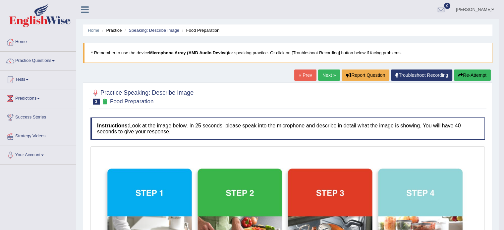
click at [327, 75] on link "Next »" at bounding box center [329, 75] width 22 height 11
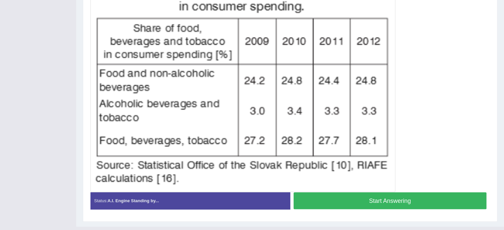
scroll to position [151, 0]
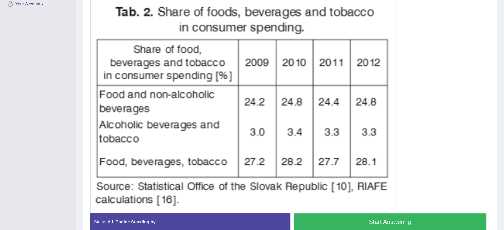
click at [397, 219] on button "Start Answering" at bounding box center [389, 222] width 193 height 17
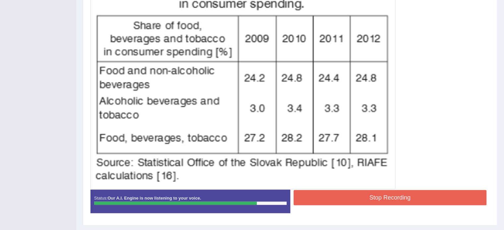
scroll to position [184, 0]
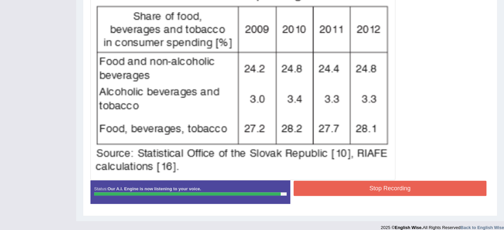
click at [333, 185] on button "Stop Recording" at bounding box center [389, 188] width 193 height 15
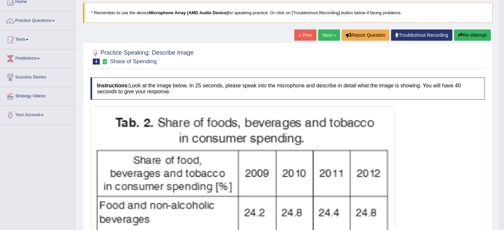
scroll to position [19, 0]
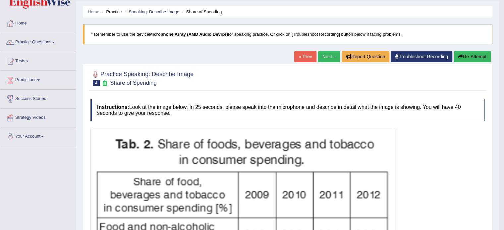
click at [324, 59] on link "Next »" at bounding box center [329, 56] width 22 height 11
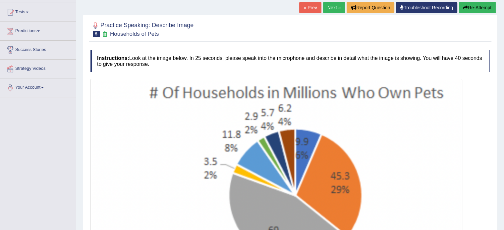
scroll to position [99, 0]
